Goal: Communication & Community: Answer question/provide support

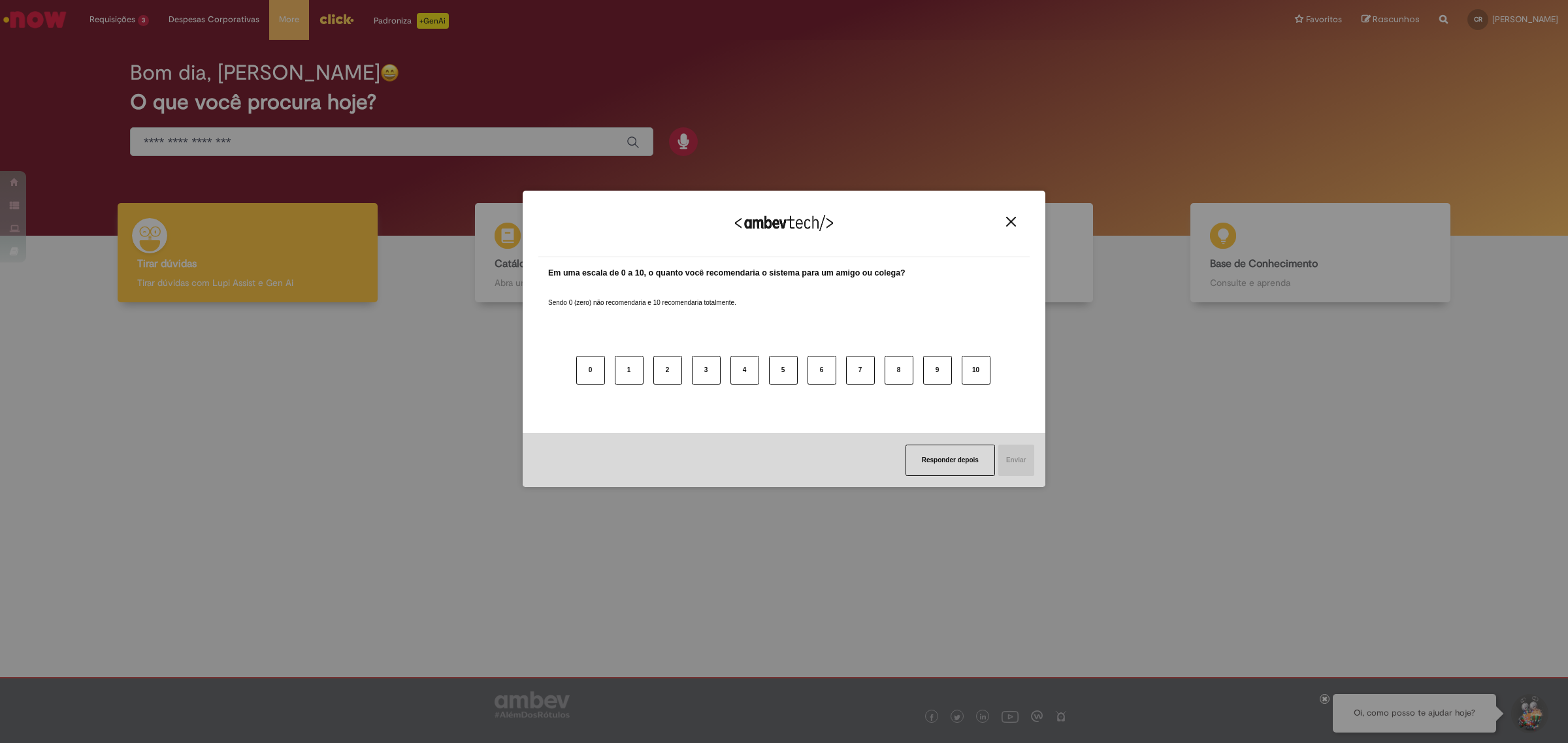
click at [1005, 218] on button "Close" at bounding box center [1011, 222] width 18 height 11
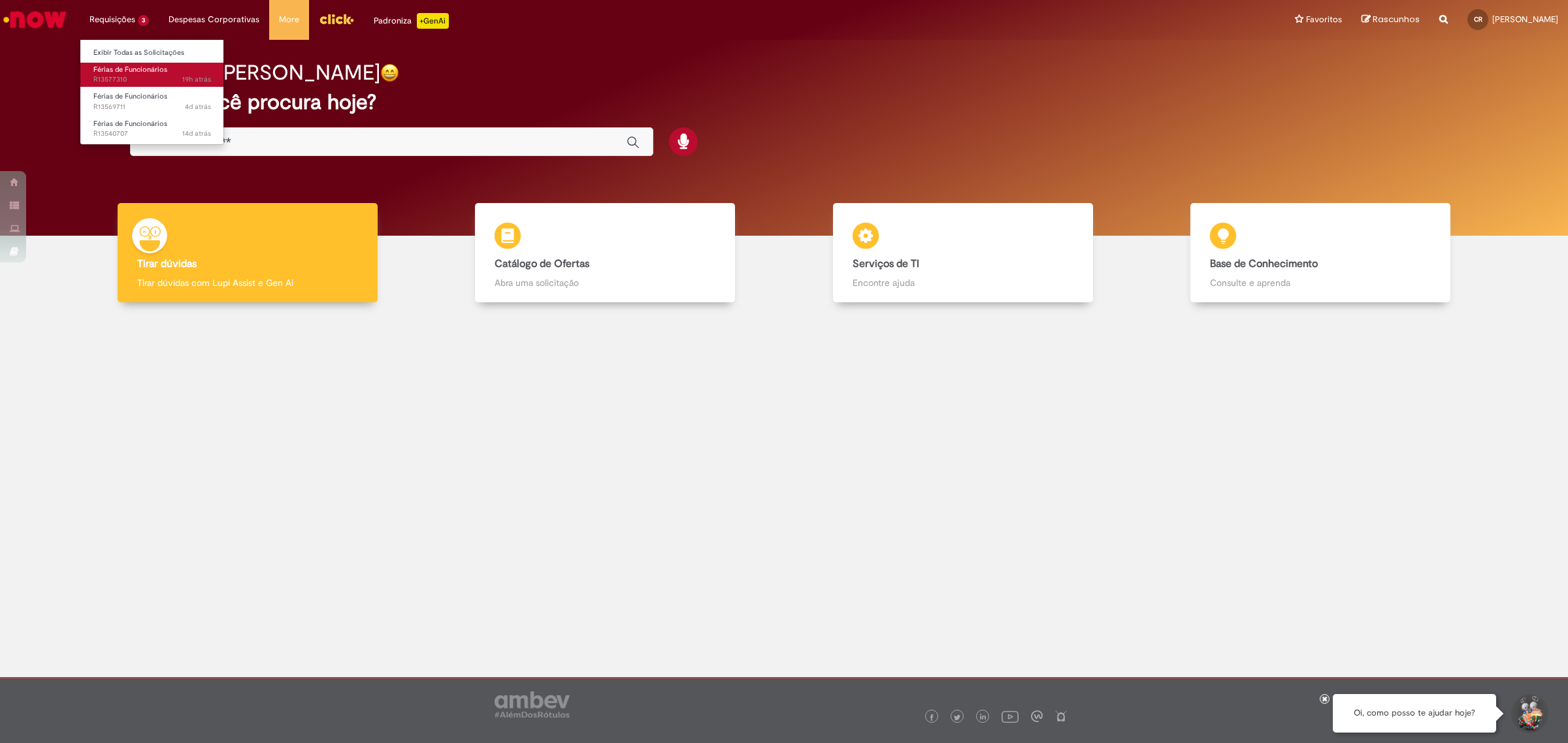
click at [169, 75] on span "19h atrás 19 horas atrás R13577310" at bounding box center [152, 79] width 117 height 11
click at [119, 75] on span "19h atrás 19 horas atrás R13577310" at bounding box center [152, 79] width 117 height 11
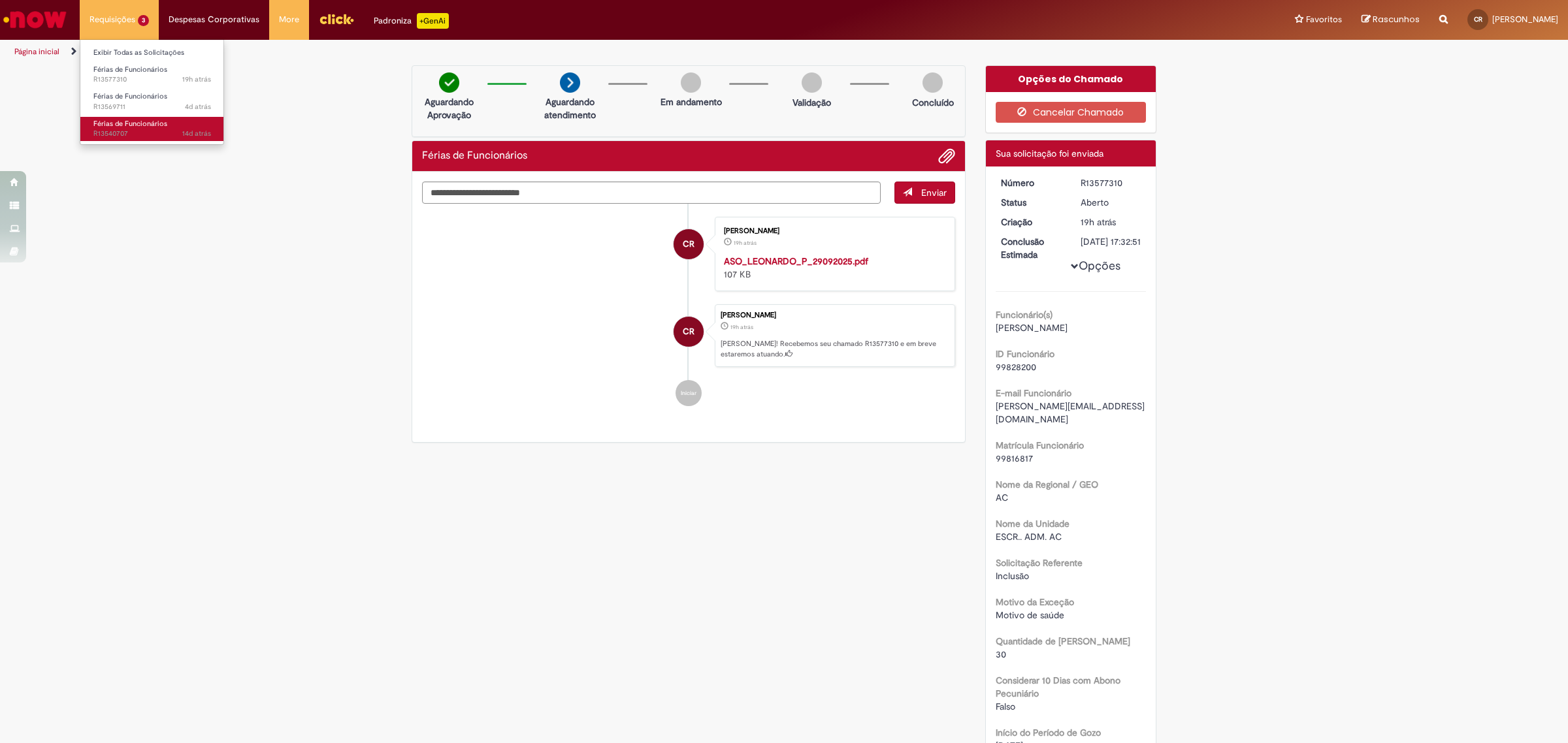
click at [131, 125] on span "Férias de Funcionários" at bounding box center [130, 124] width 74 height 10
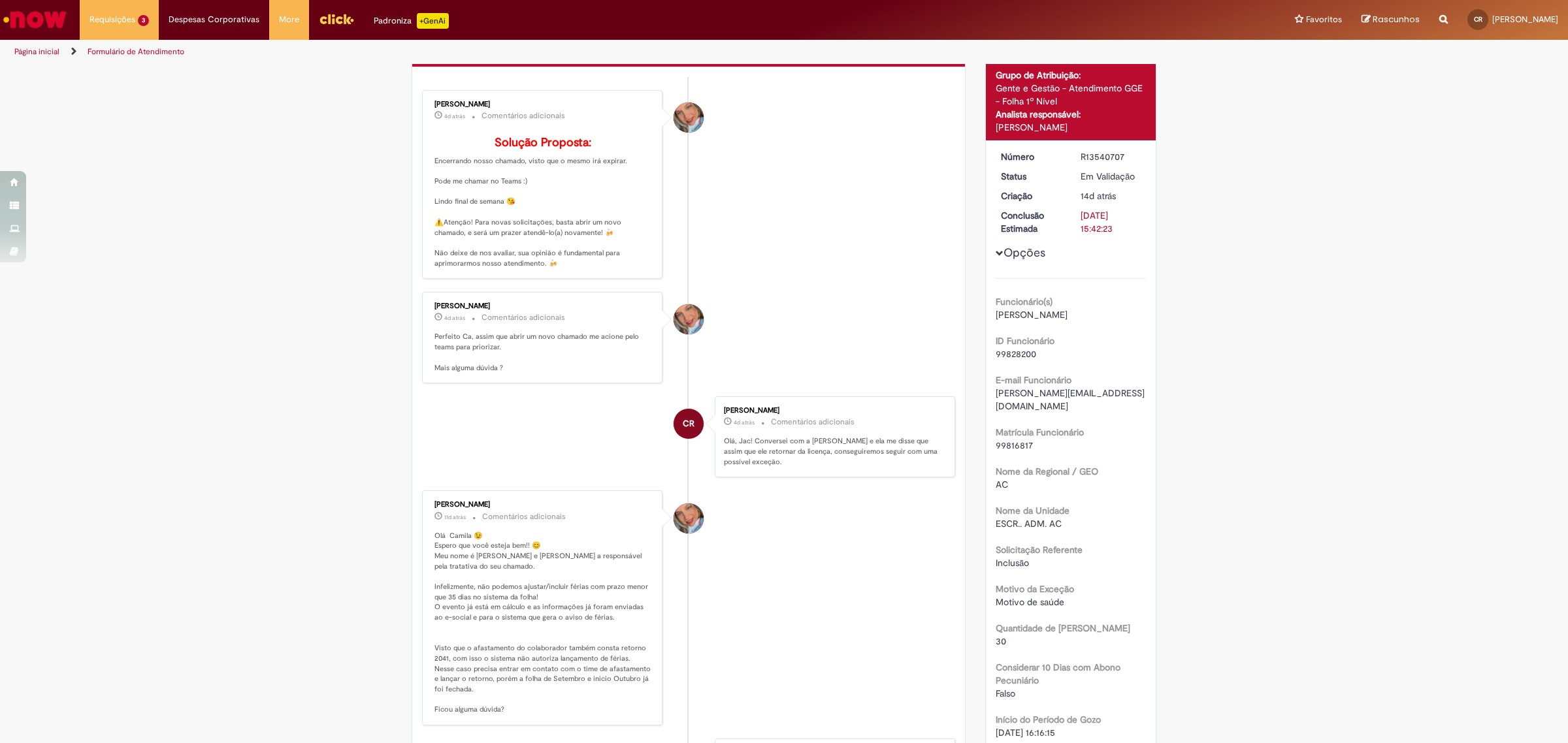
scroll to position [75, 0]
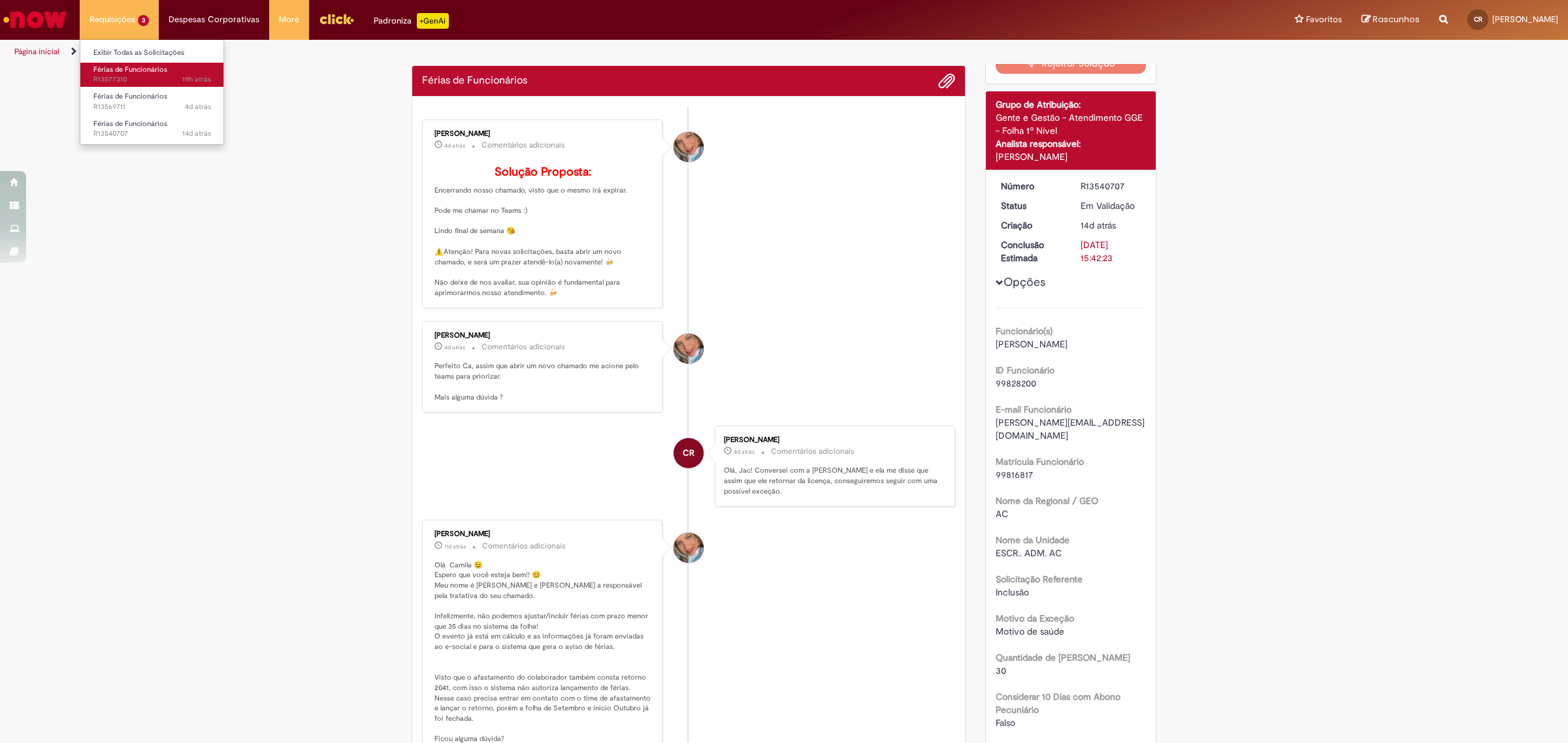
click at [121, 73] on span "Férias de Funcionários" at bounding box center [130, 70] width 74 height 10
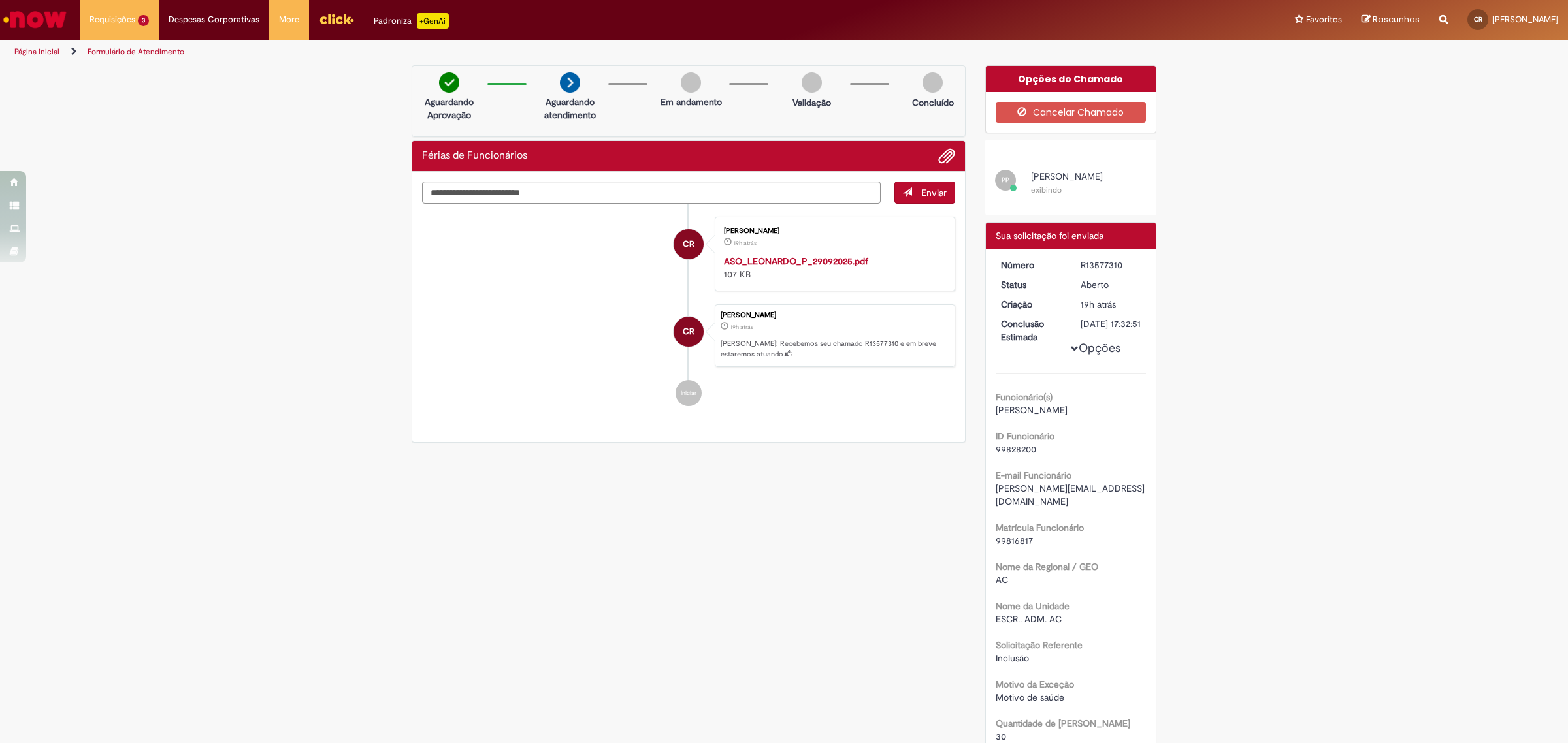
click at [958, 153] on div "Férias de Funcionários" at bounding box center [689, 156] width 552 height 31
click at [939, 160] on span "Adicionar anexos" at bounding box center [947, 157] width 16 height 16
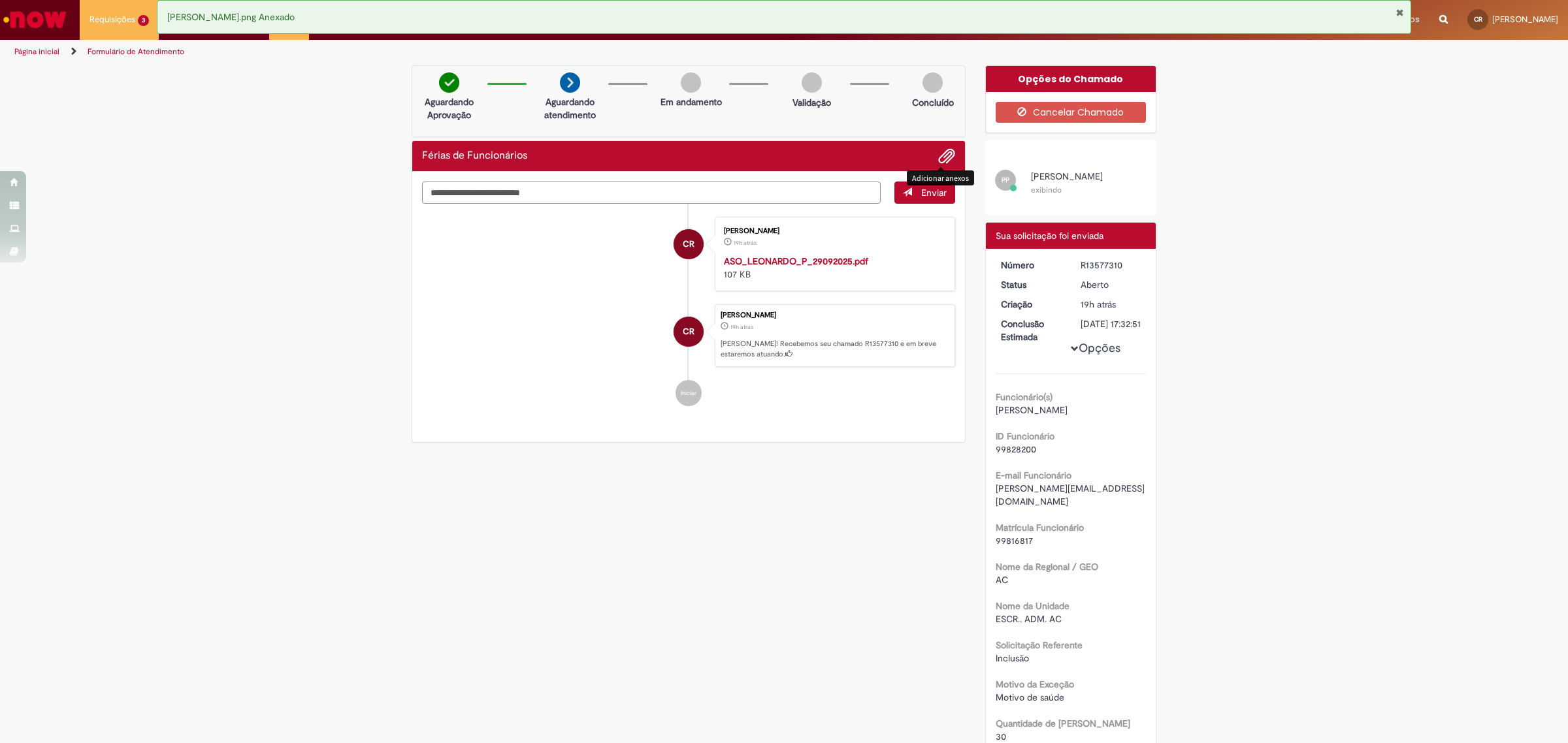
click at [474, 192] on textarea "Digite sua mensagem aqui..." at bounding box center [651, 193] width 458 height 23
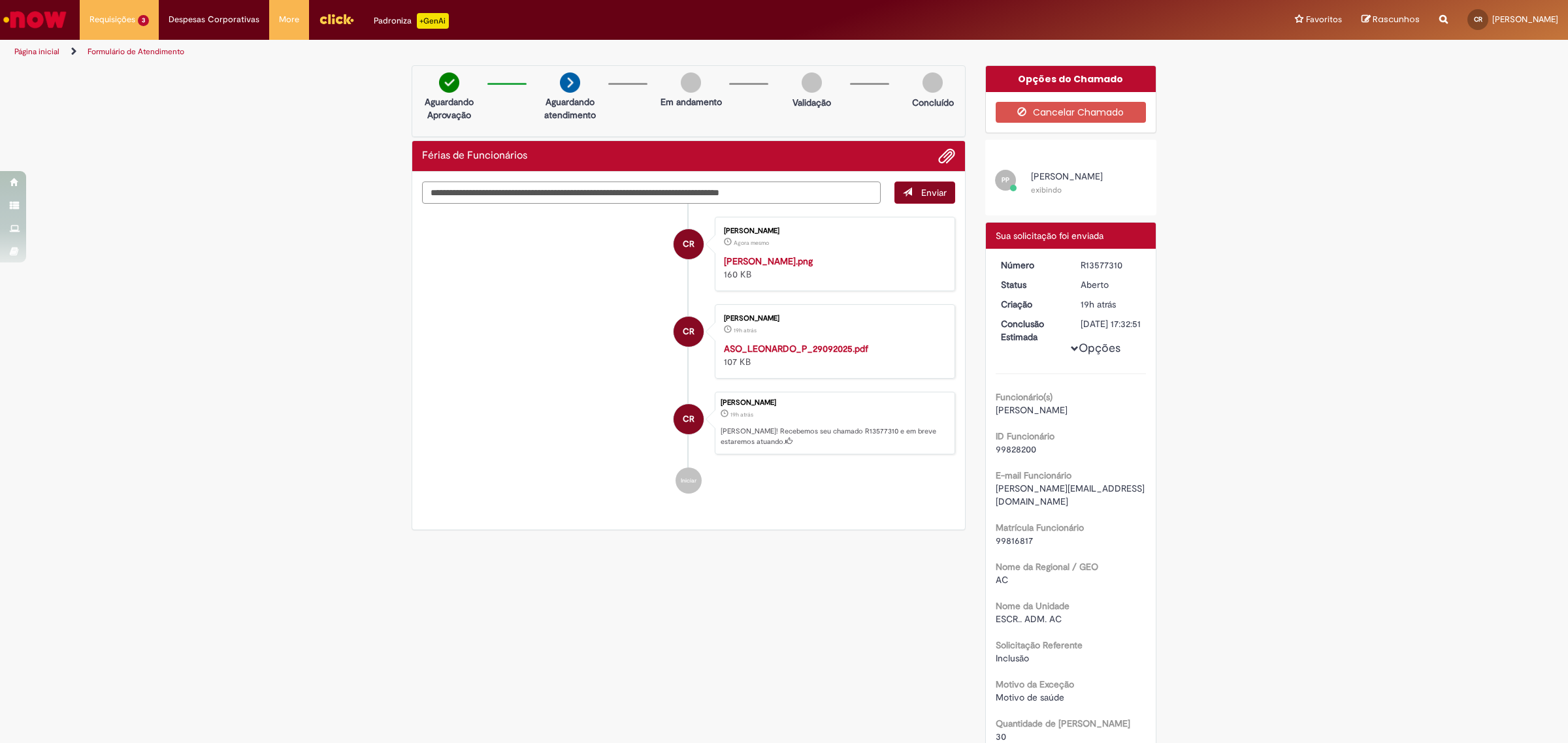
type textarea "**********"
click at [924, 185] on button "Enviar" at bounding box center [924, 193] width 61 height 22
